Goal: Obtain resource: Obtain resource

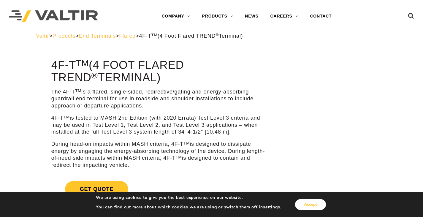
click at [311, 208] on button "Accept" at bounding box center [310, 204] width 31 height 11
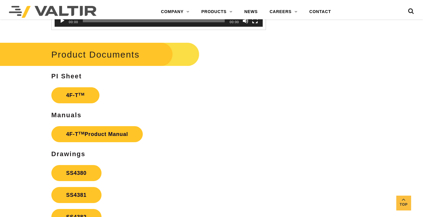
scroll to position [980, 0]
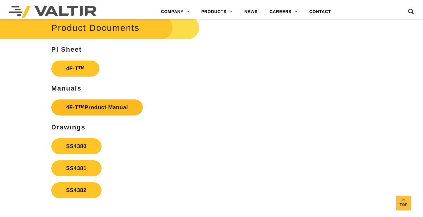
click at [99, 107] on link "4F-T TM Product Manual" at bounding box center [97, 107] width 92 height 16
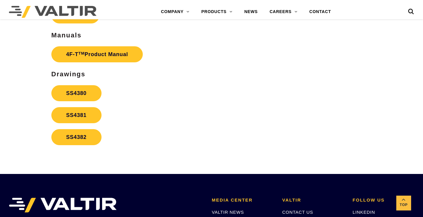
scroll to position [1039, 0]
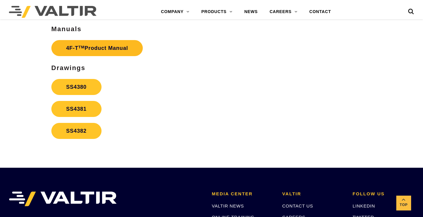
click at [103, 48] on link "4F-T TM Product Manual" at bounding box center [97, 48] width 92 height 16
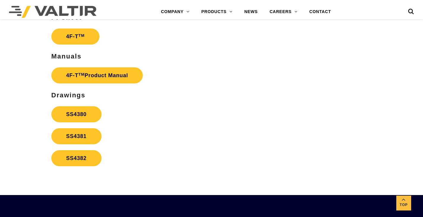
scroll to position [980, 0]
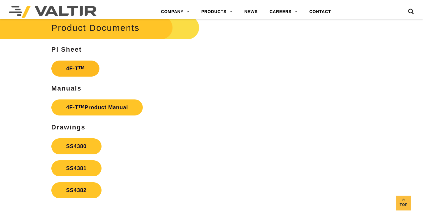
click at [82, 64] on link "4F-T TM" at bounding box center [75, 69] width 48 height 16
click at [77, 147] on link "SS4380" at bounding box center [76, 146] width 50 height 16
click at [80, 168] on link "SS4381" at bounding box center [76, 168] width 50 height 16
click at [69, 191] on link "SS4382" at bounding box center [76, 190] width 50 height 16
